Goal: Navigation & Orientation: Find specific page/section

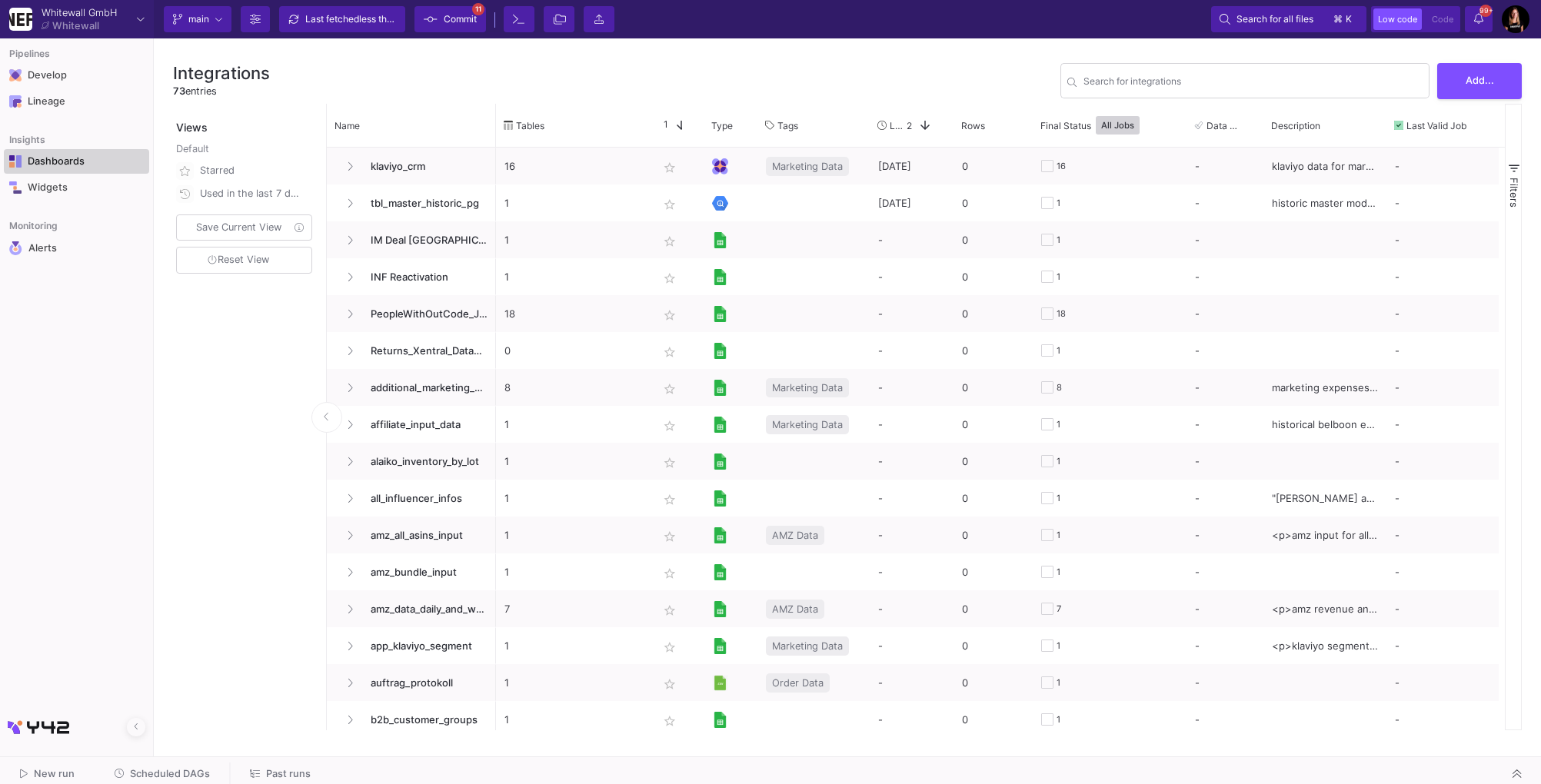
click at [83, 161] on div "Dashboards" at bounding box center [77, 161] width 100 height 12
